Goal: Task Accomplishment & Management: Manage account settings

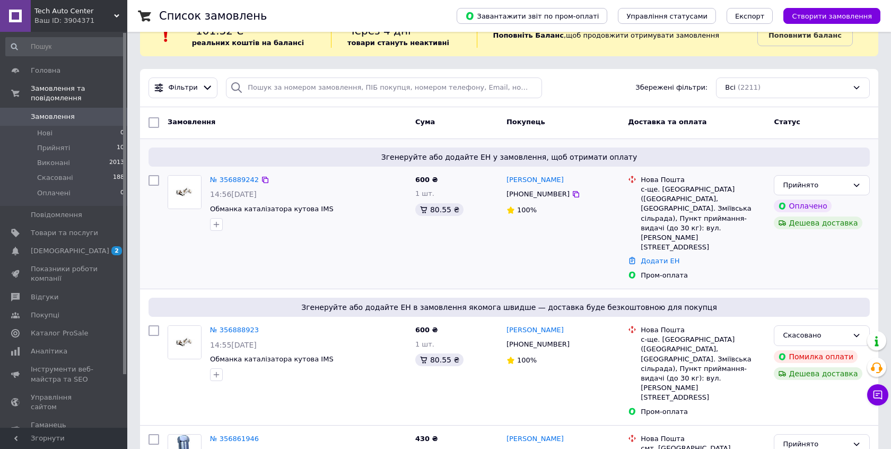
scroll to position [33, 0]
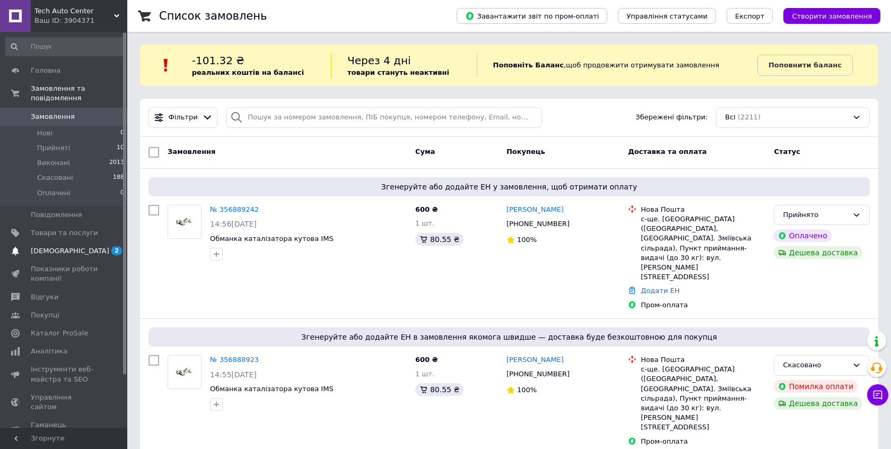
click at [75, 249] on span "[DEMOGRAPHIC_DATA]" at bounding box center [64, 251] width 67 height 10
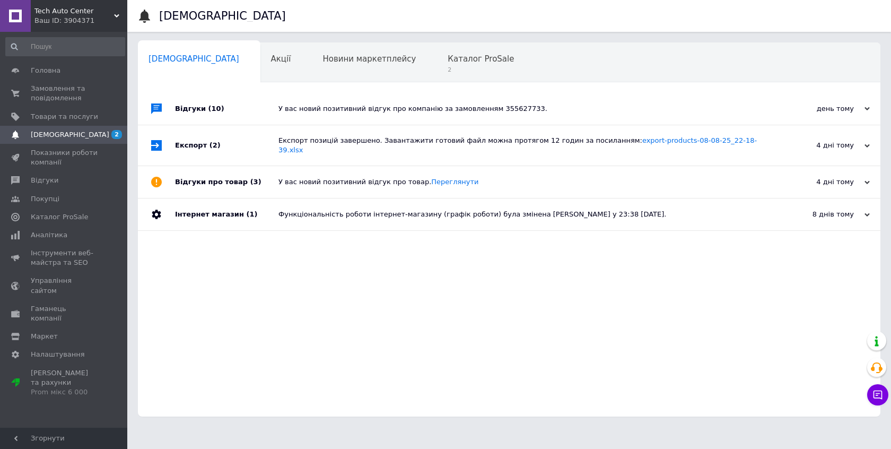
click at [319, 117] on div "У вас новий позитивний відгук про компанію за замовленням 355627733." at bounding box center [520, 109] width 485 height 32
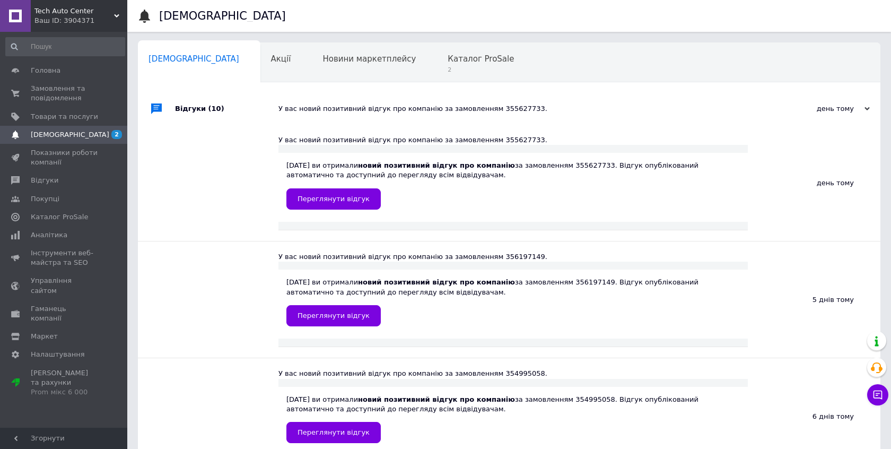
click at [319, 117] on div "У вас новий позитивний відгук про компанію за замовленням 355627733." at bounding box center [520, 109] width 485 height 32
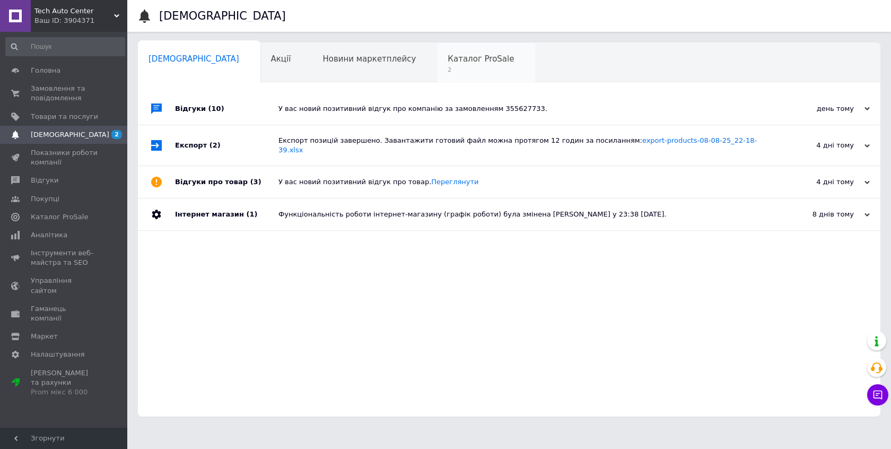
click at [448, 71] on span "2" at bounding box center [481, 70] width 66 height 8
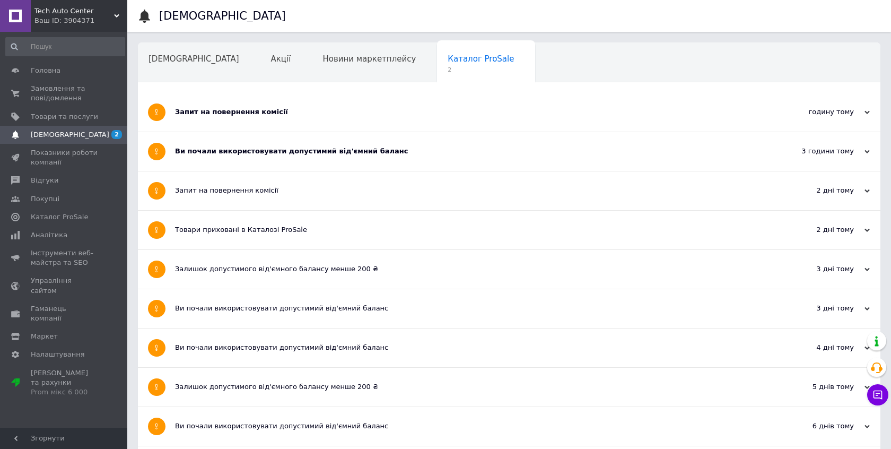
click at [405, 118] on div "Запит на повернення комісії" at bounding box center [469, 112] width 589 height 39
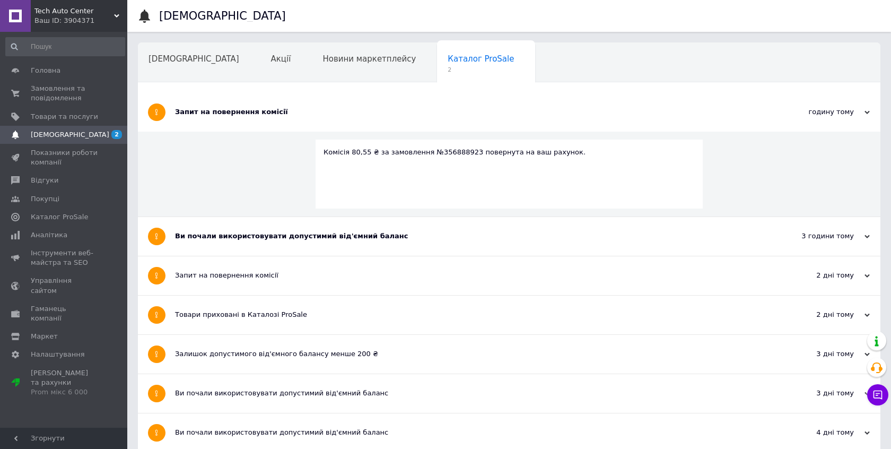
click at [405, 118] on div "Запит на повернення комісії" at bounding box center [469, 112] width 589 height 39
